Goal: Find specific page/section: Find specific page/section

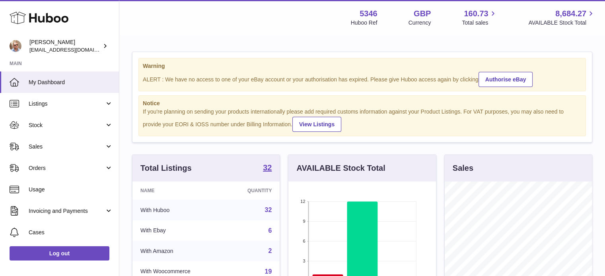
scroll to position [124, 147]
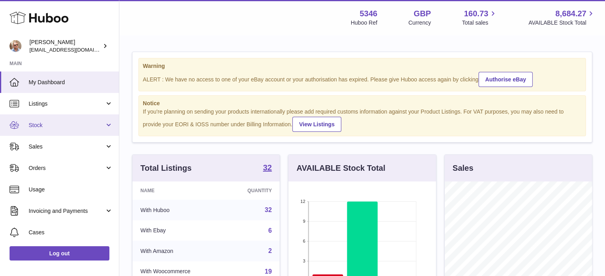
click at [49, 131] on link "Stock" at bounding box center [59, 124] width 119 height 21
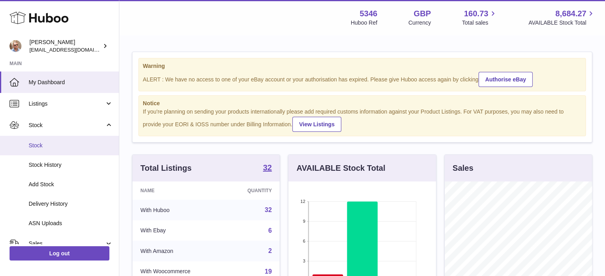
click at [43, 142] on span "Stock" at bounding box center [71, 146] width 84 height 8
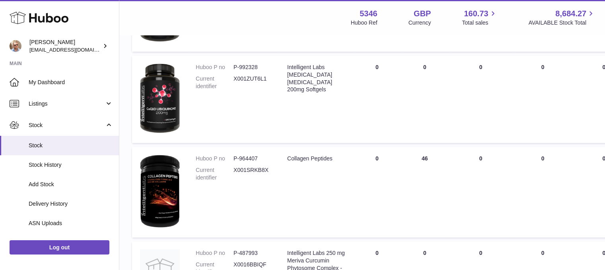
scroll to position [437, 0]
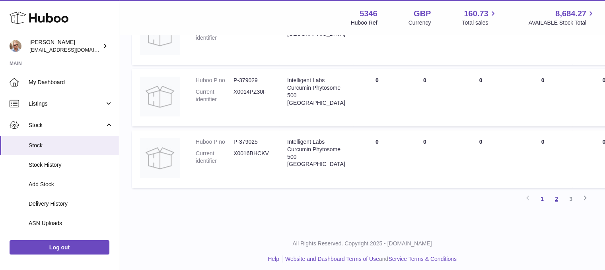
click at [556, 203] on link "2" at bounding box center [556, 199] width 14 height 14
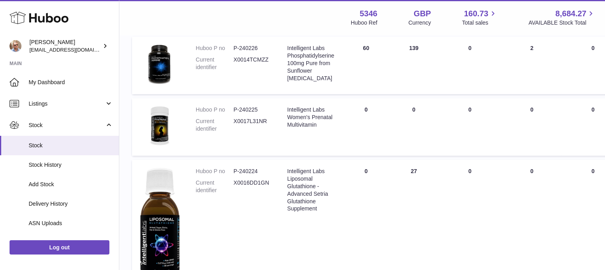
scroll to position [592, 0]
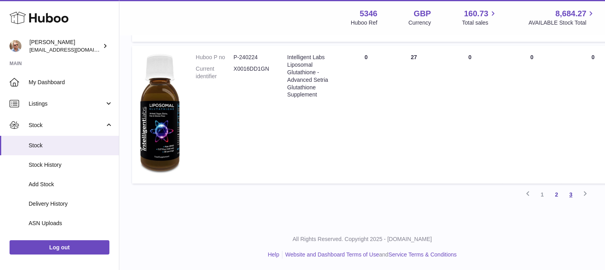
click at [565, 191] on link "3" at bounding box center [570, 195] width 14 height 14
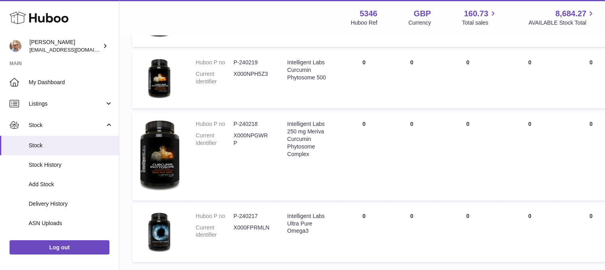
scroll to position [512, 0]
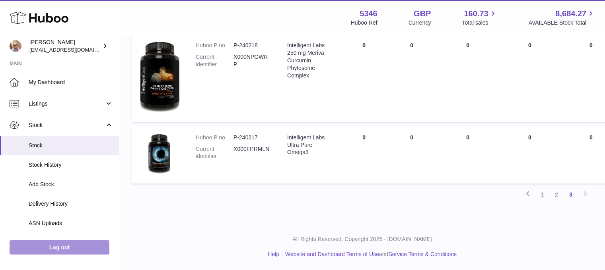
click at [64, 253] on link "Log out" at bounding box center [60, 247] width 100 height 14
